Goal: Submit feedback/report problem

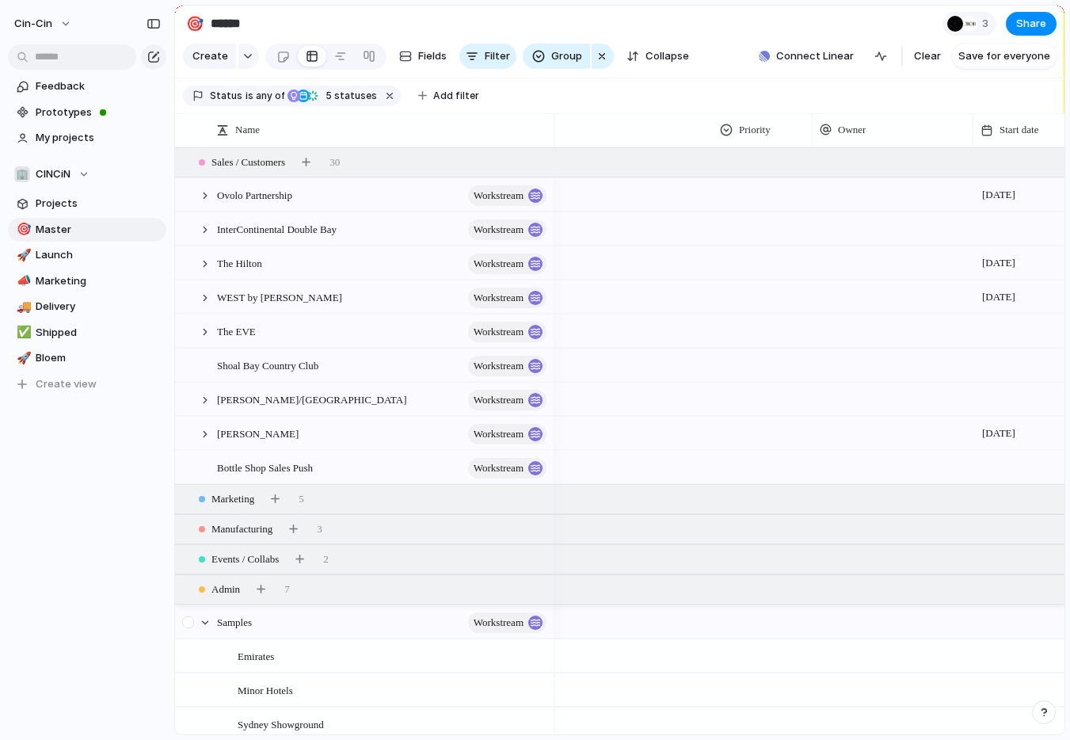
scroll to position [0, 327]
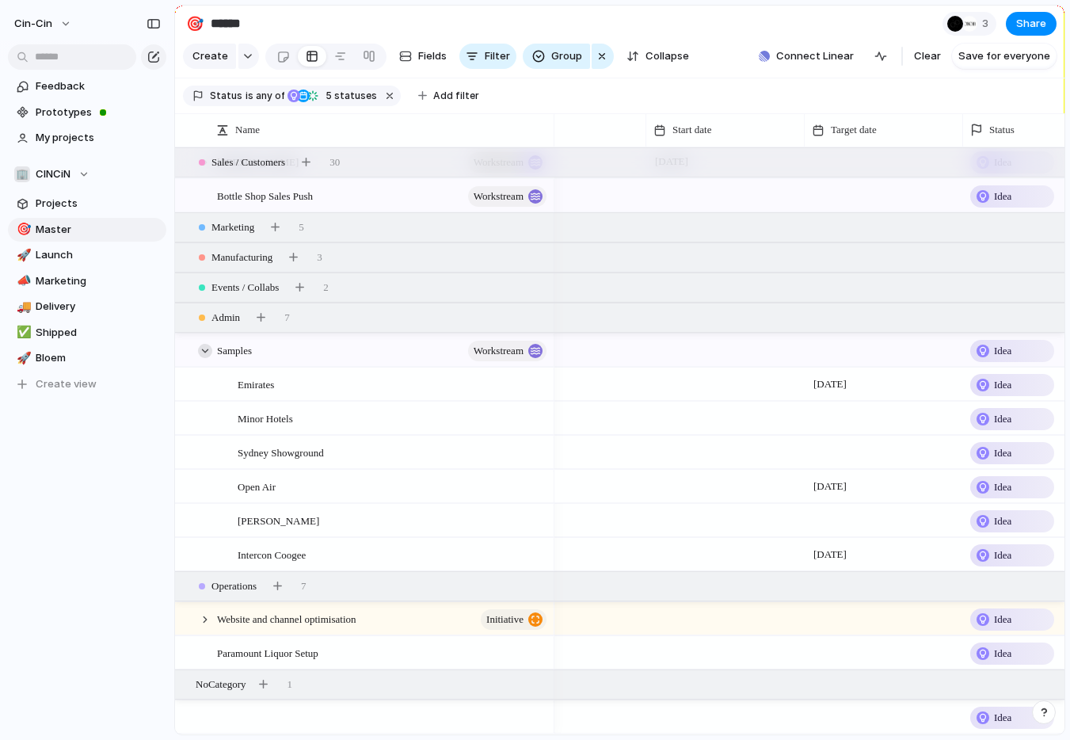
click at [203, 348] on div at bounding box center [205, 351] width 14 height 14
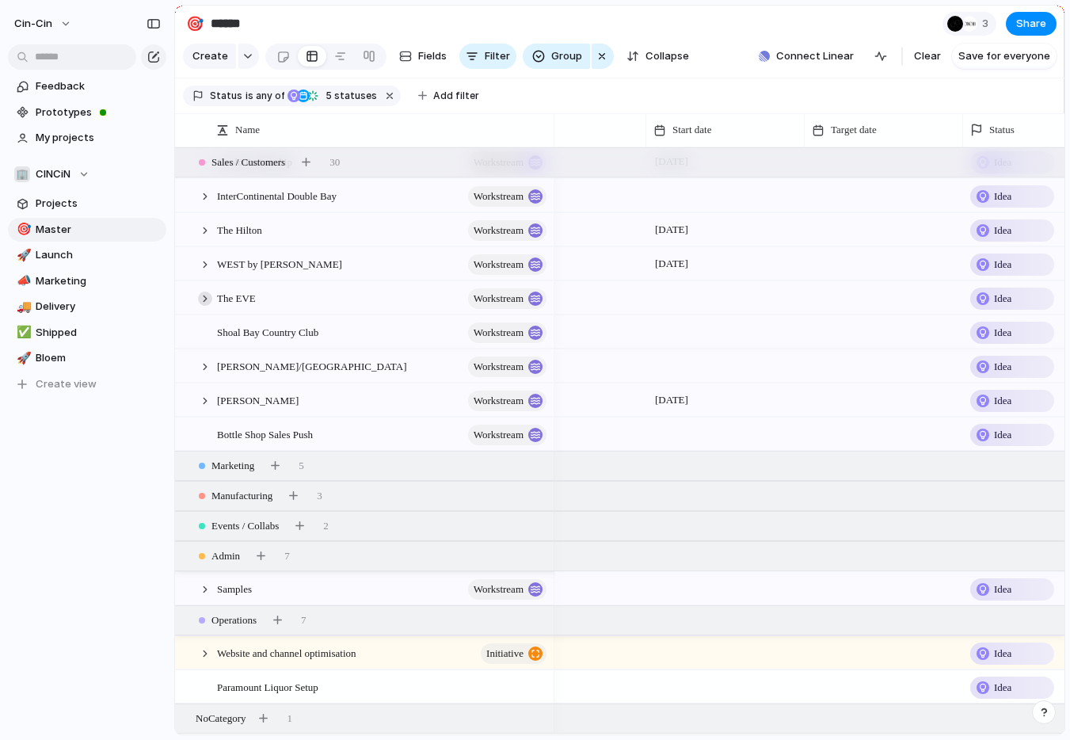
scroll to position [0, 0]
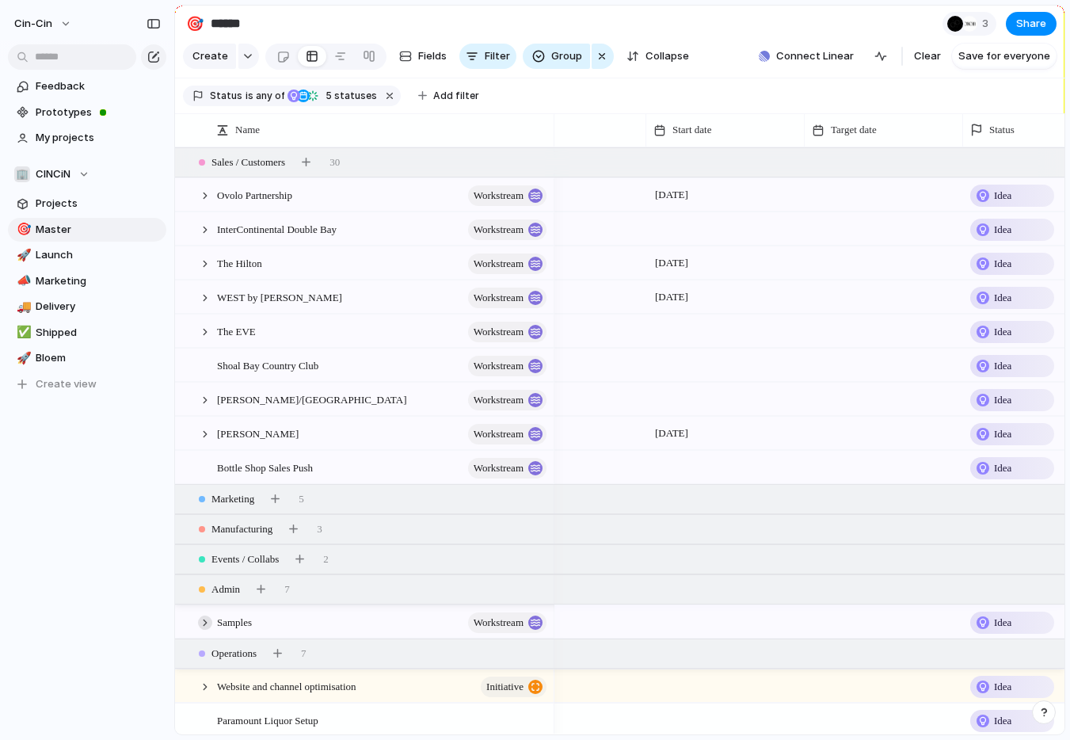
click at [204, 615] on div at bounding box center [205, 622] width 14 height 14
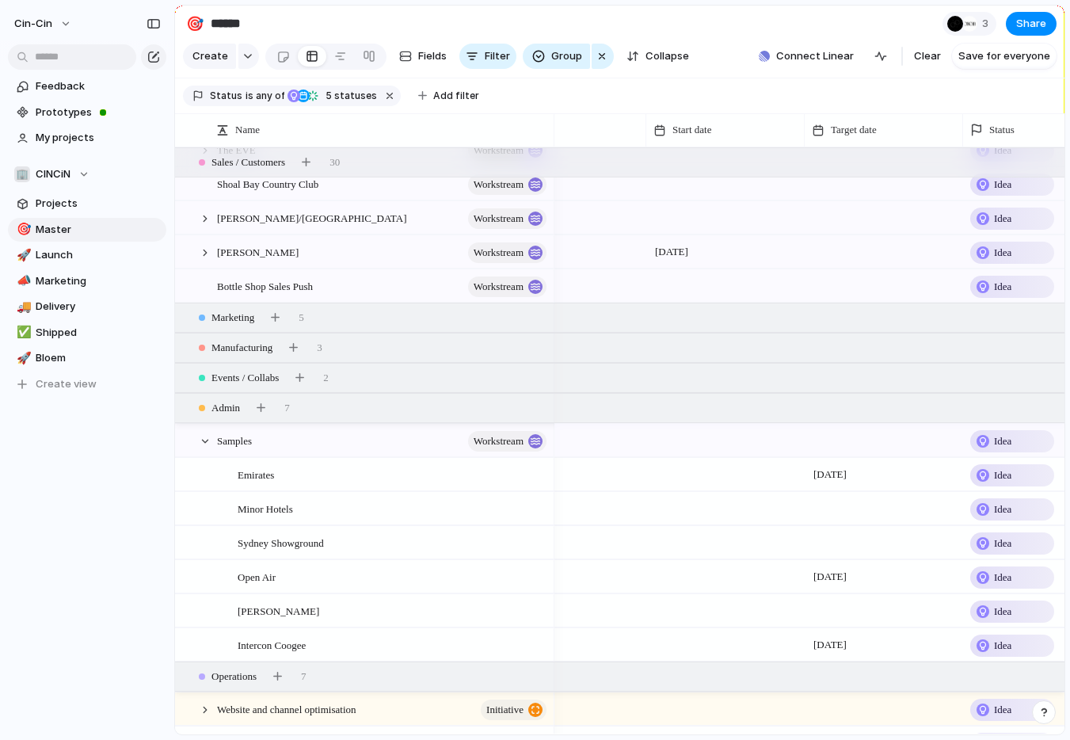
scroll to position [182, 0]
click at [190, 473] on div at bounding box center [188, 474] width 12 height 12
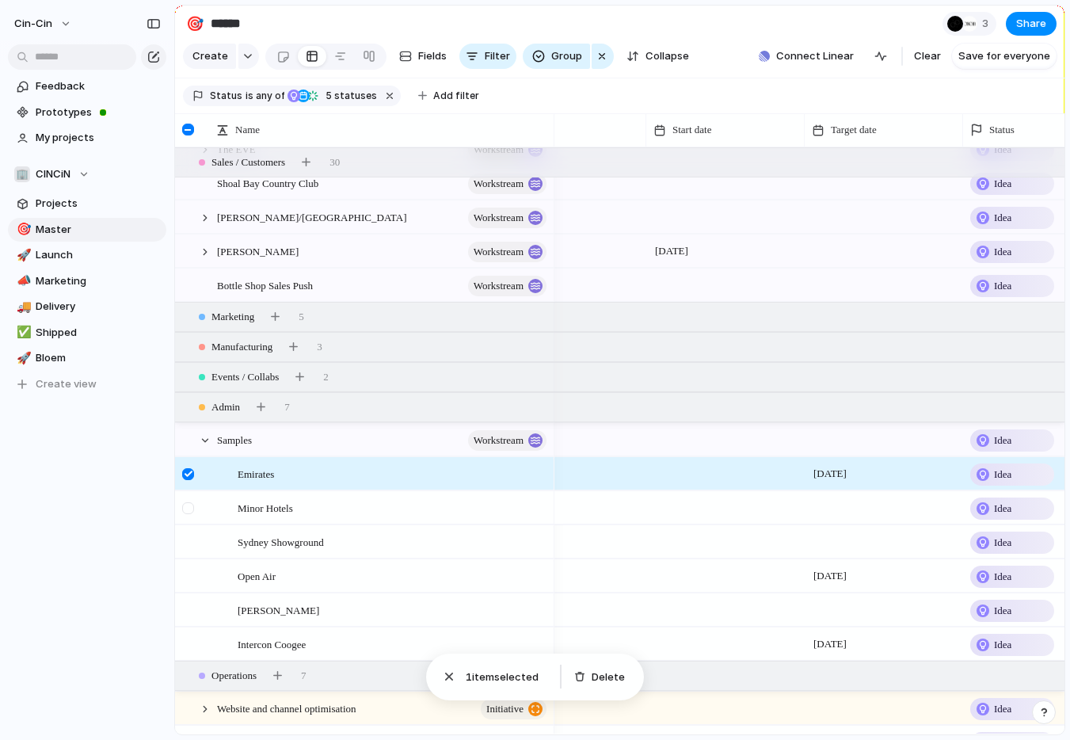
click at [187, 510] on div at bounding box center [188, 508] width 12 height 12
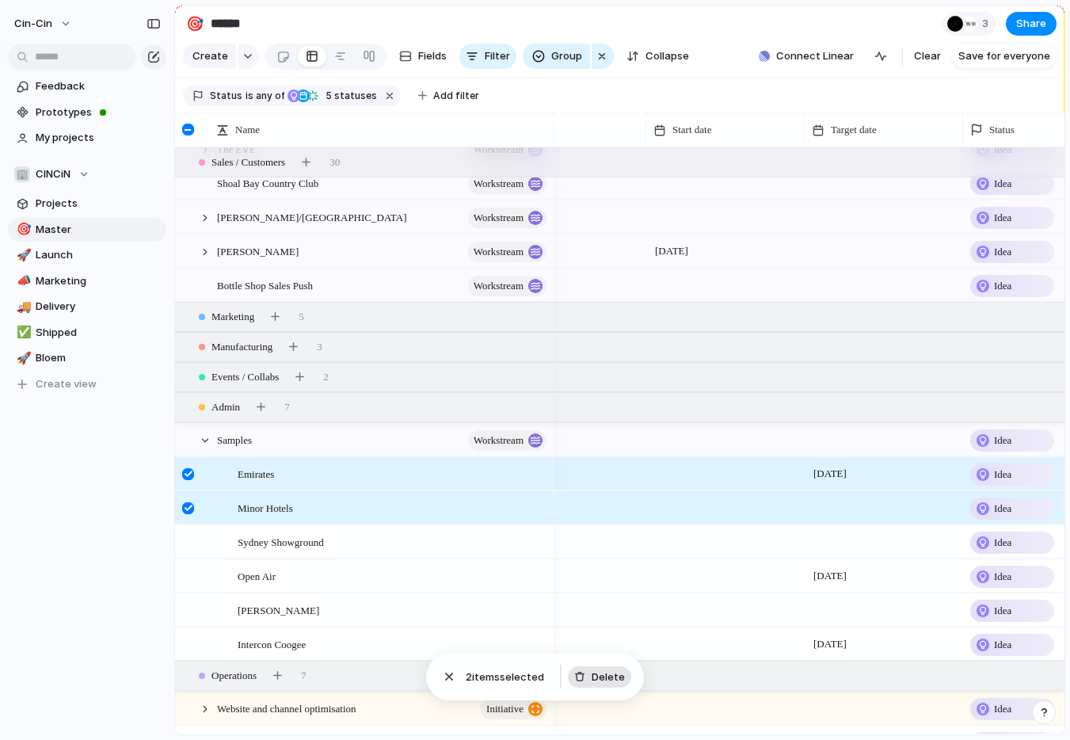
click at [600, 685] on button "Delete" at bounding box center [599, 677] width 63 height 22
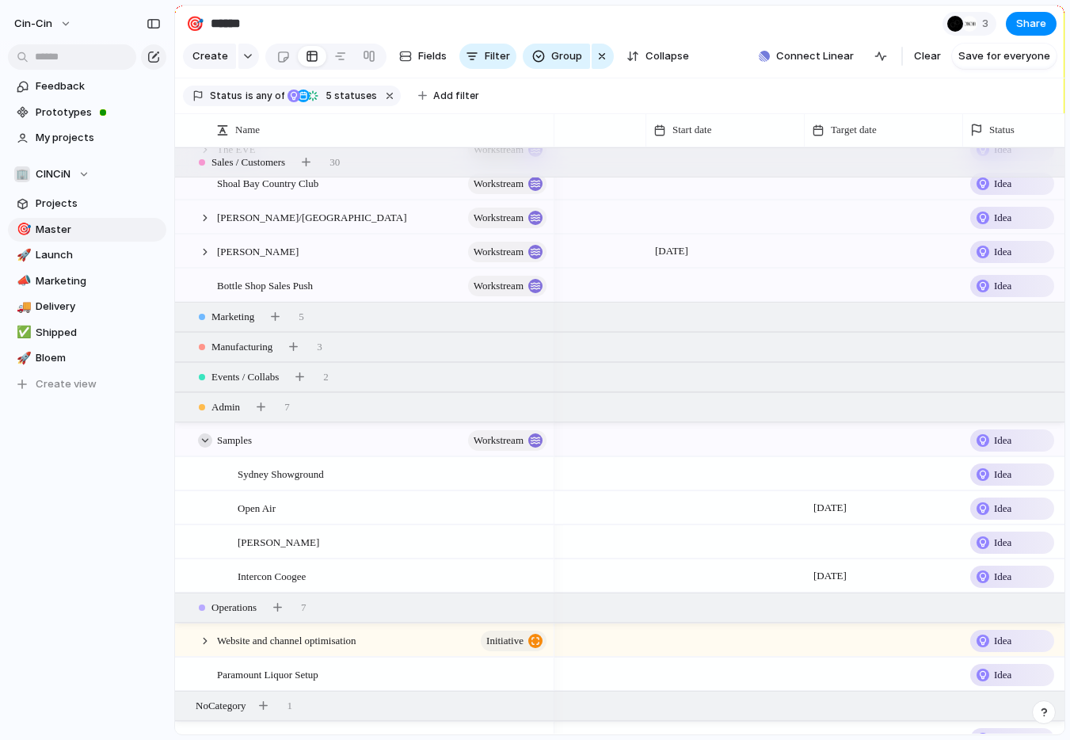
click at [199, 436] on div at bounding box center [205, 440] width 14 height 14
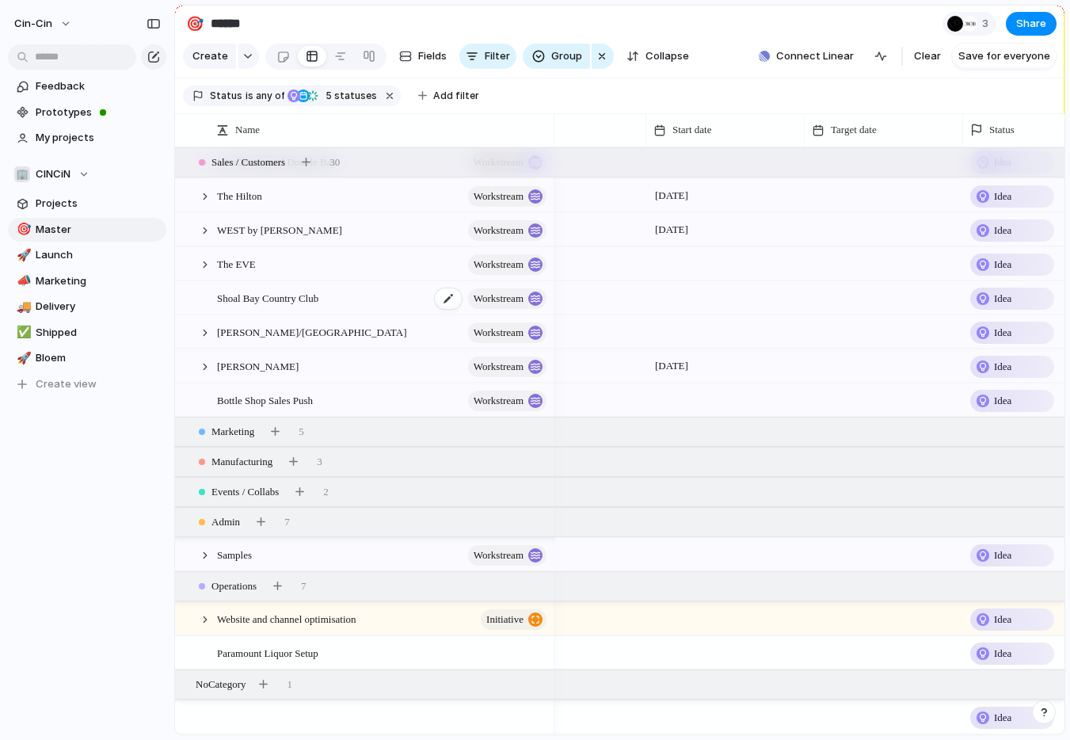
scroll to position [0, 0]
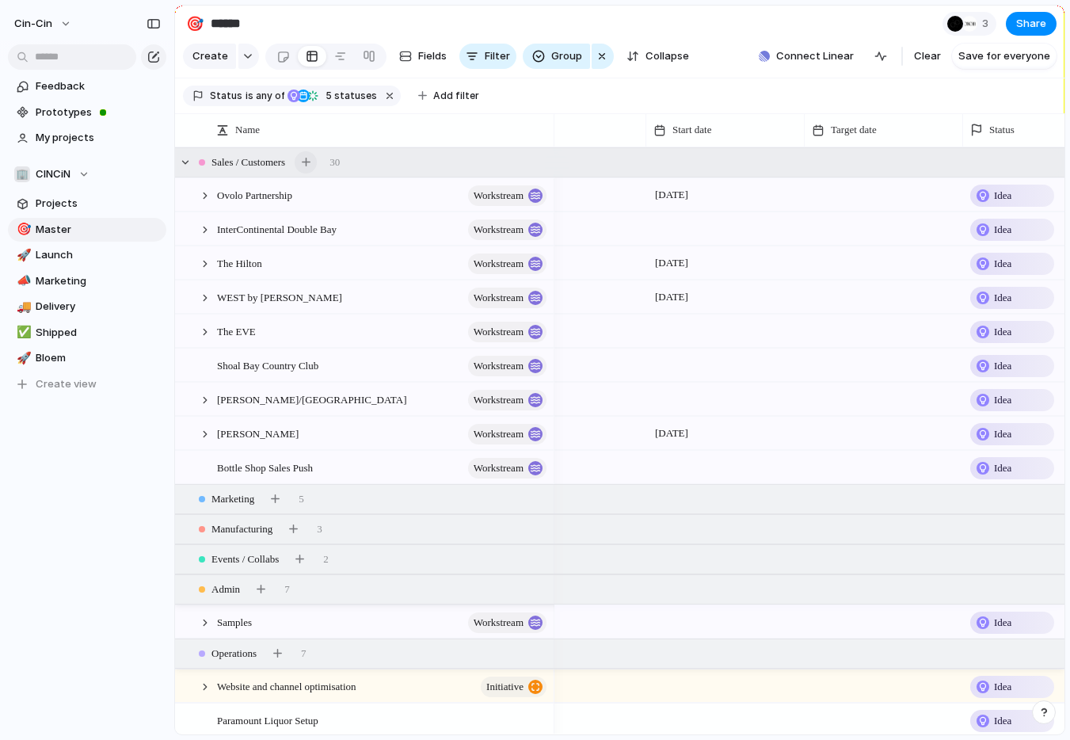
click at [311, 161] on div "button" at bounding box center [306, 162] width 9 height 9
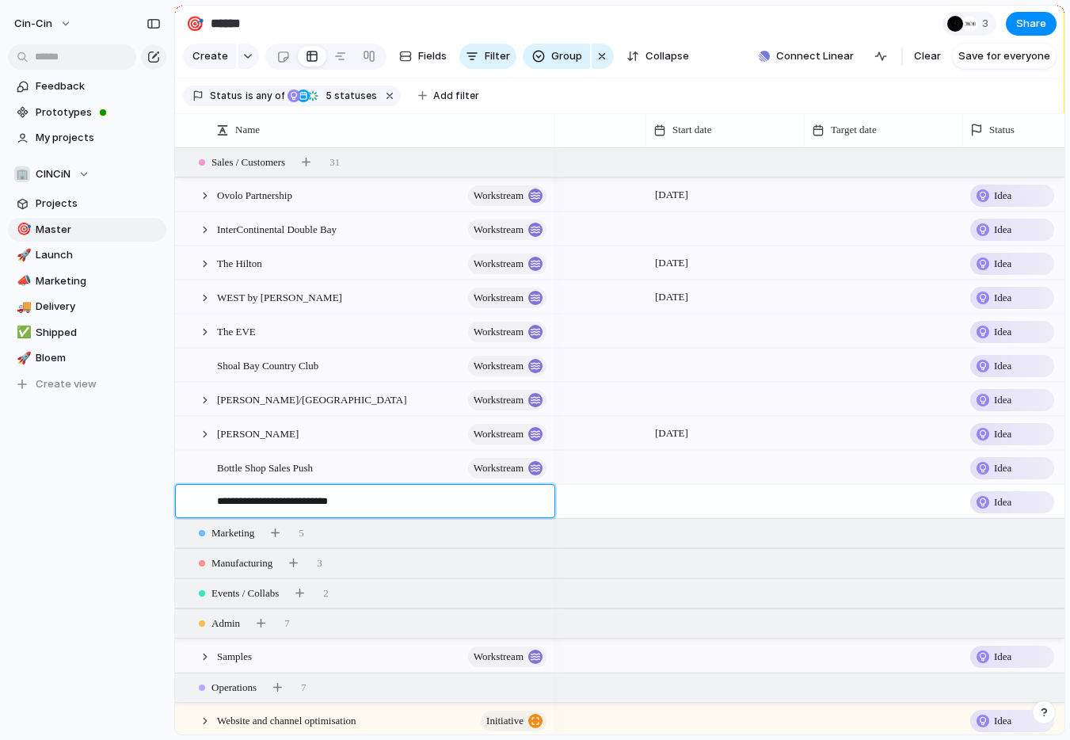
type textarea "**********"
